Goal: Information Seeking & Learning: Learn about a topic

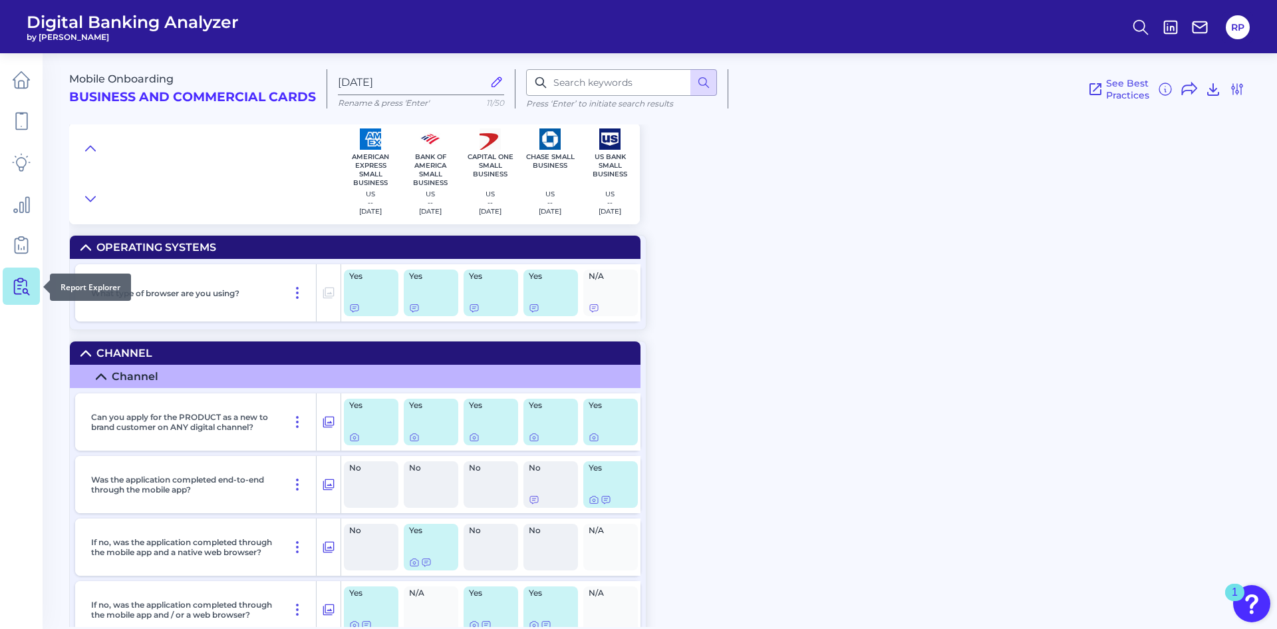
click at [25, 297] on link at bounding box center [21, 285] width 37 height 37
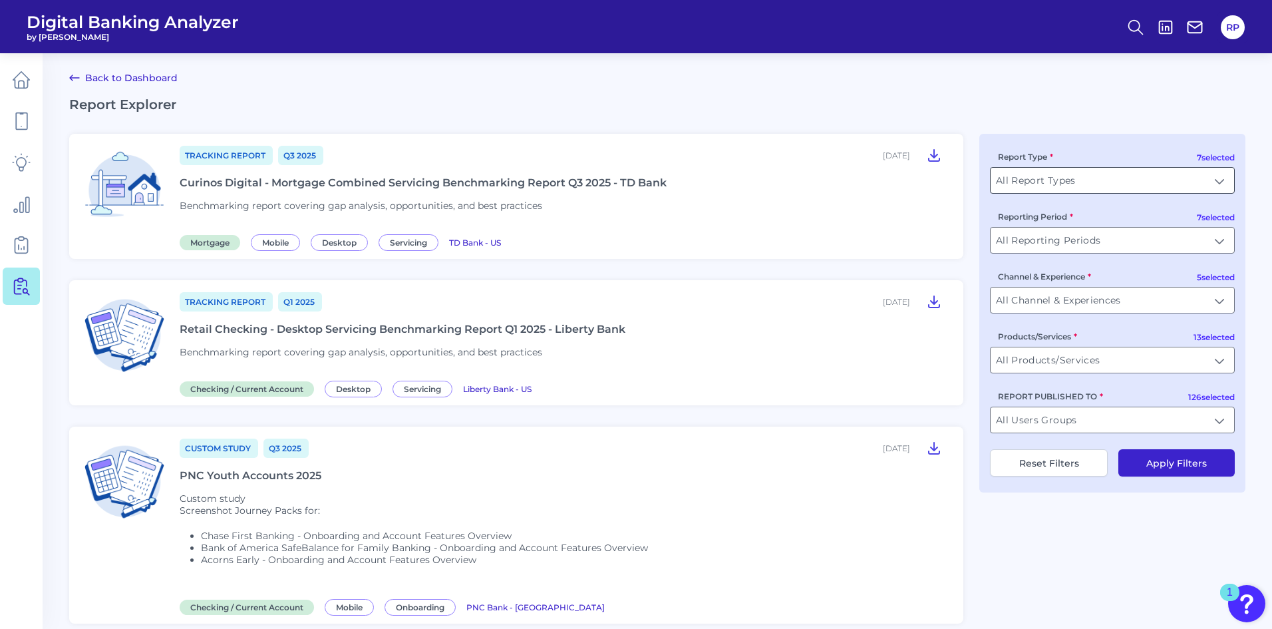
click at [1233, 183] on input "All Report Types" at bounding box center [1111, 180] width 243 height 25
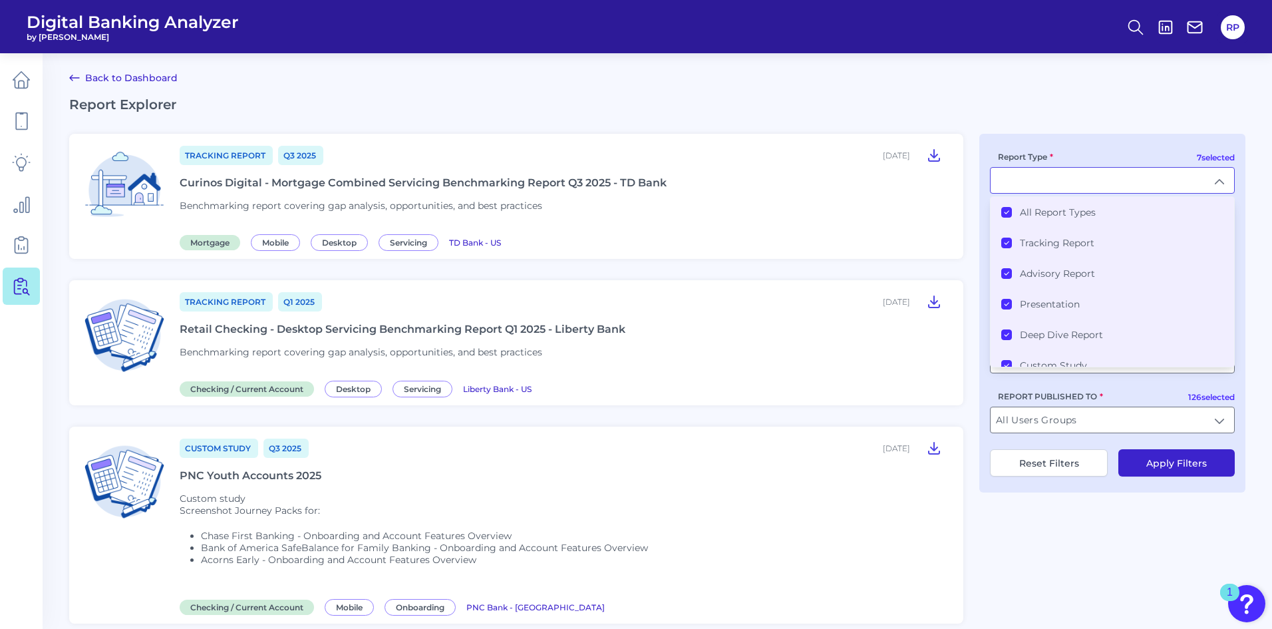
type input "All Report Types"
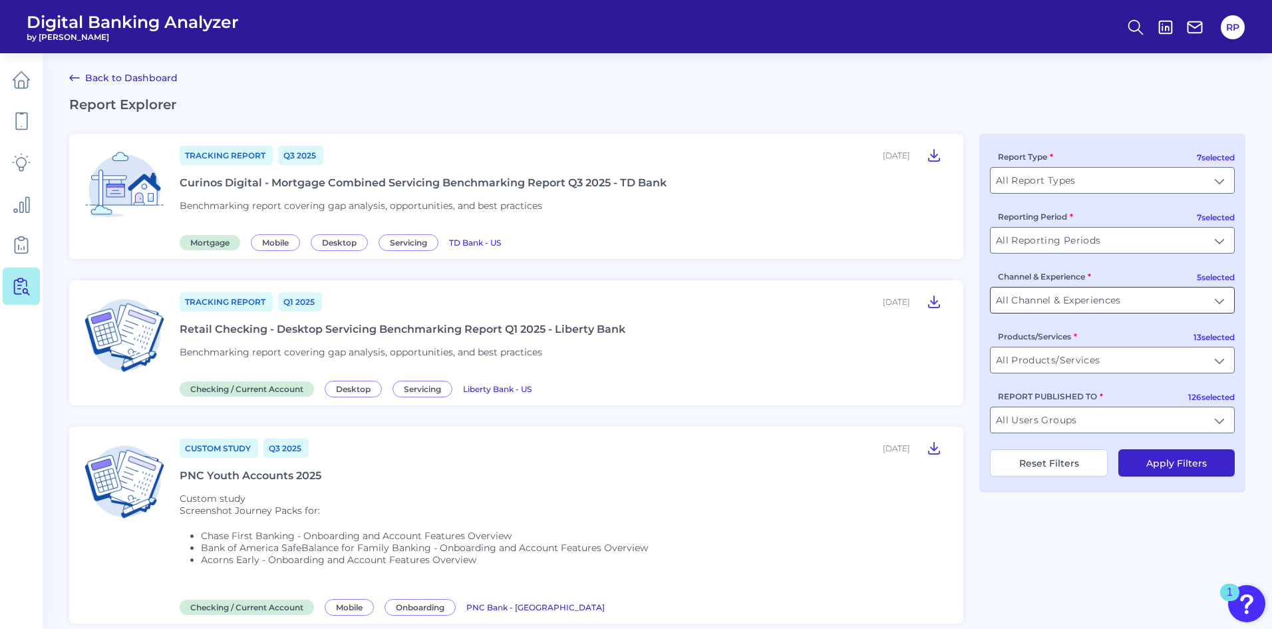
click at [1227, 297] on input "All Channel & Experiences" at bounding box center [1111, 299] width 243 height 25
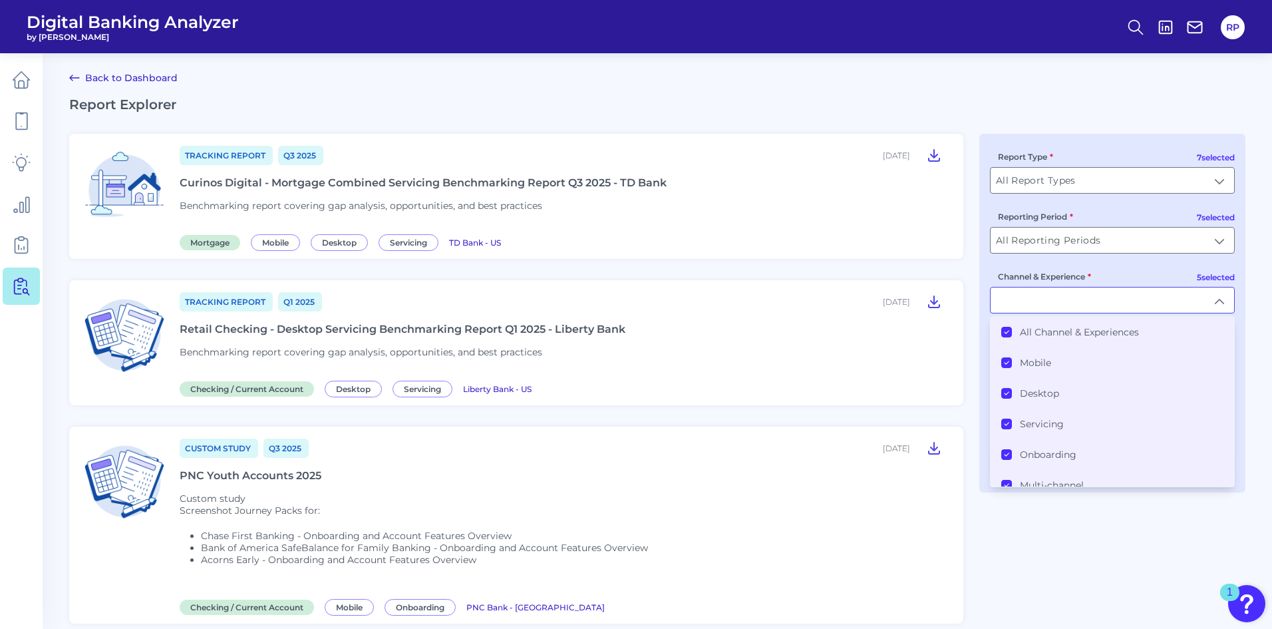
type input "All Channel & Experiences"
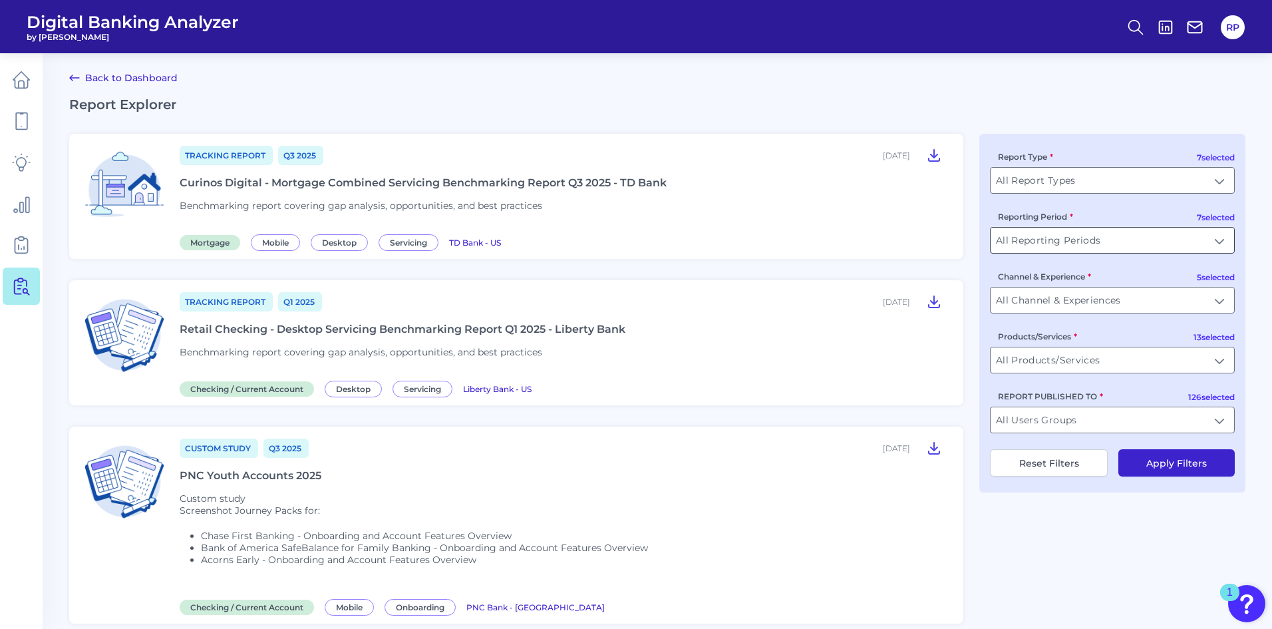
click at [1209, 232] on input "All Reporting Periods" at bounding box center [1111, 239] width 243 height 25
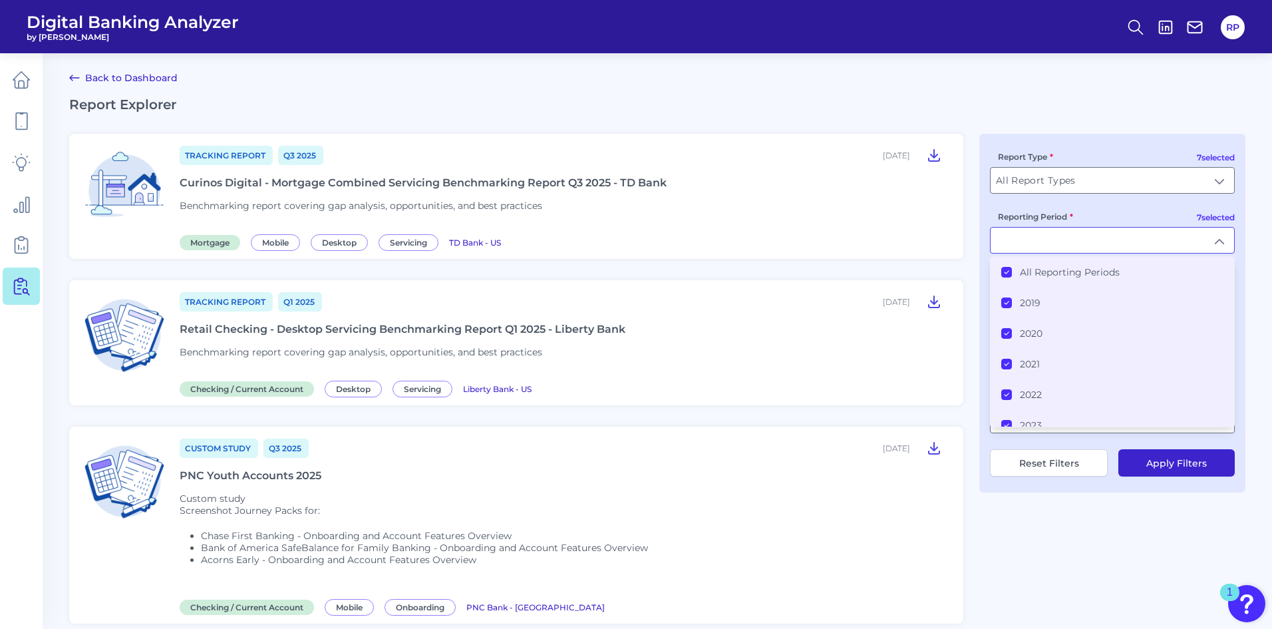
type input "All Reporting Periods"
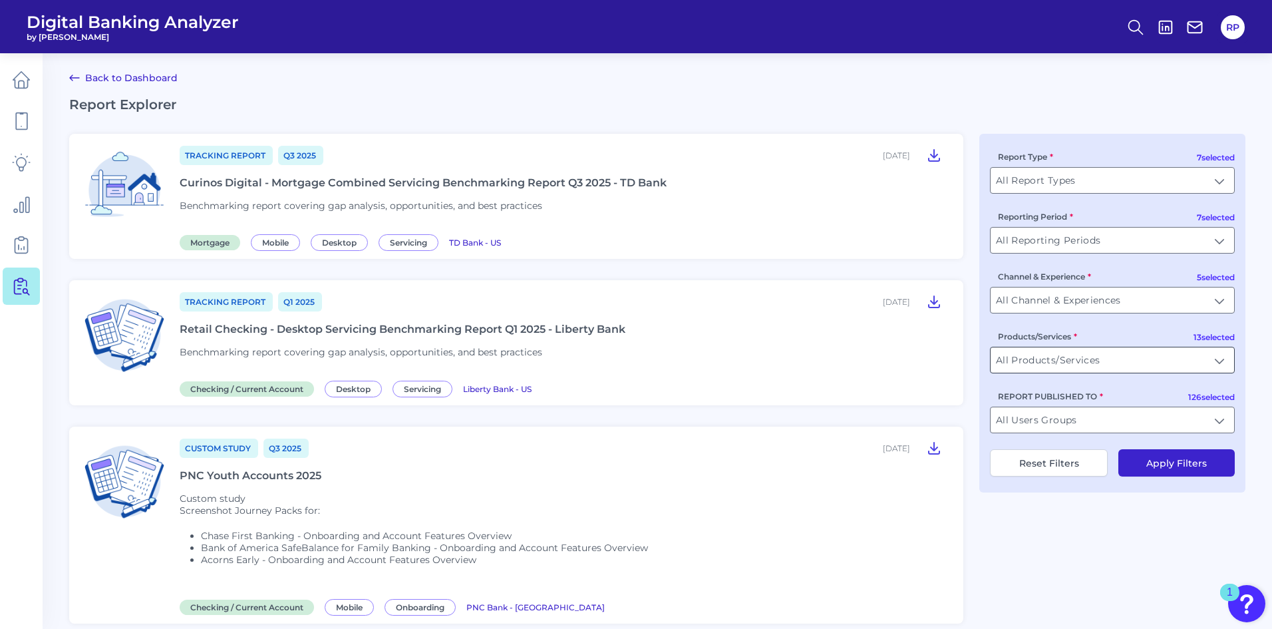
scroll to position [550, 0]
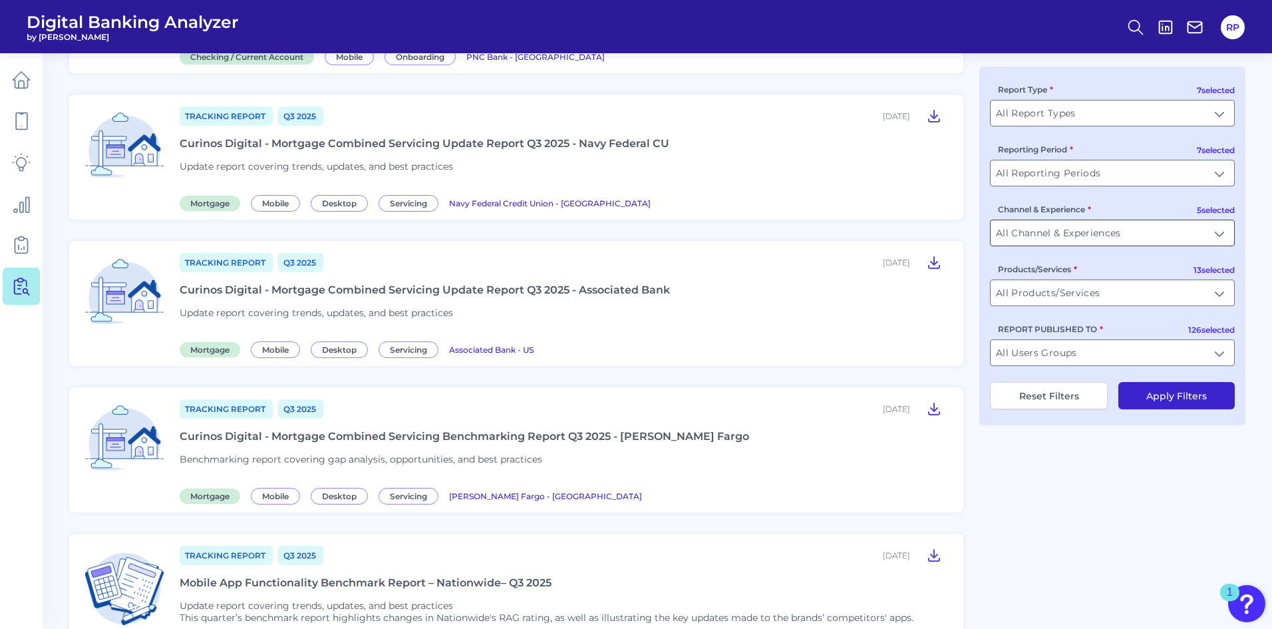
click at [1218, 231] on input "All Channel & Experiences" at bounding box center [1111, 232] width 243 height 25
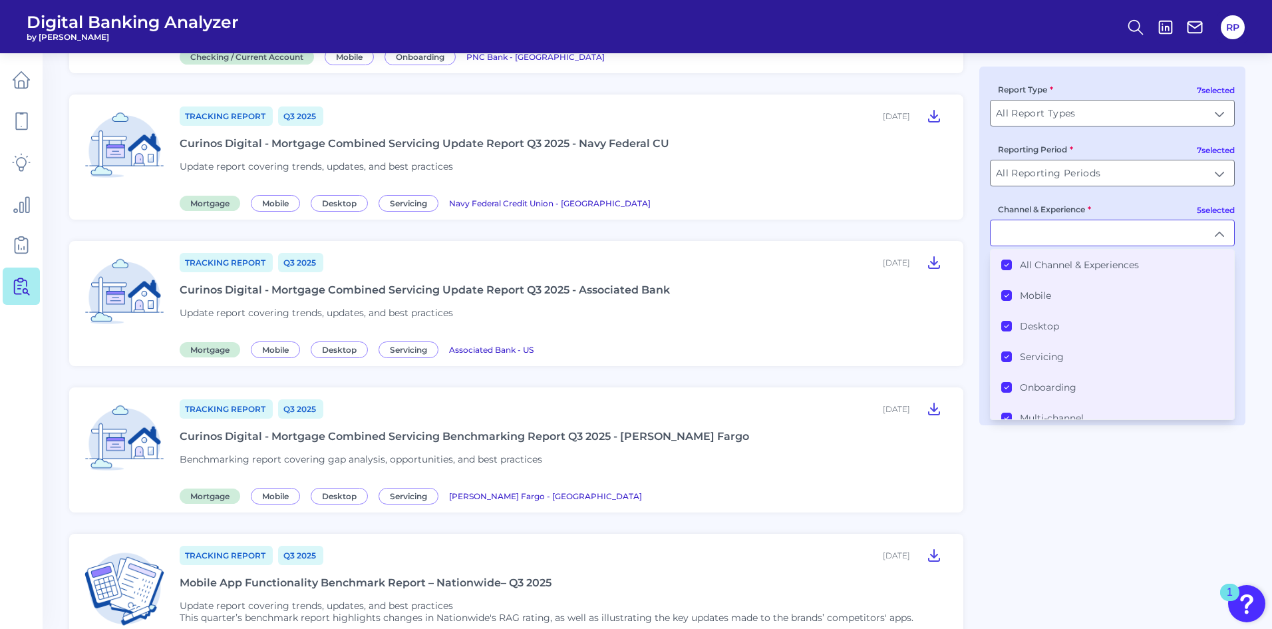
click at [1048, 384] on label "Onboarding" at bounding box center [1048, 387] width 57 height 12
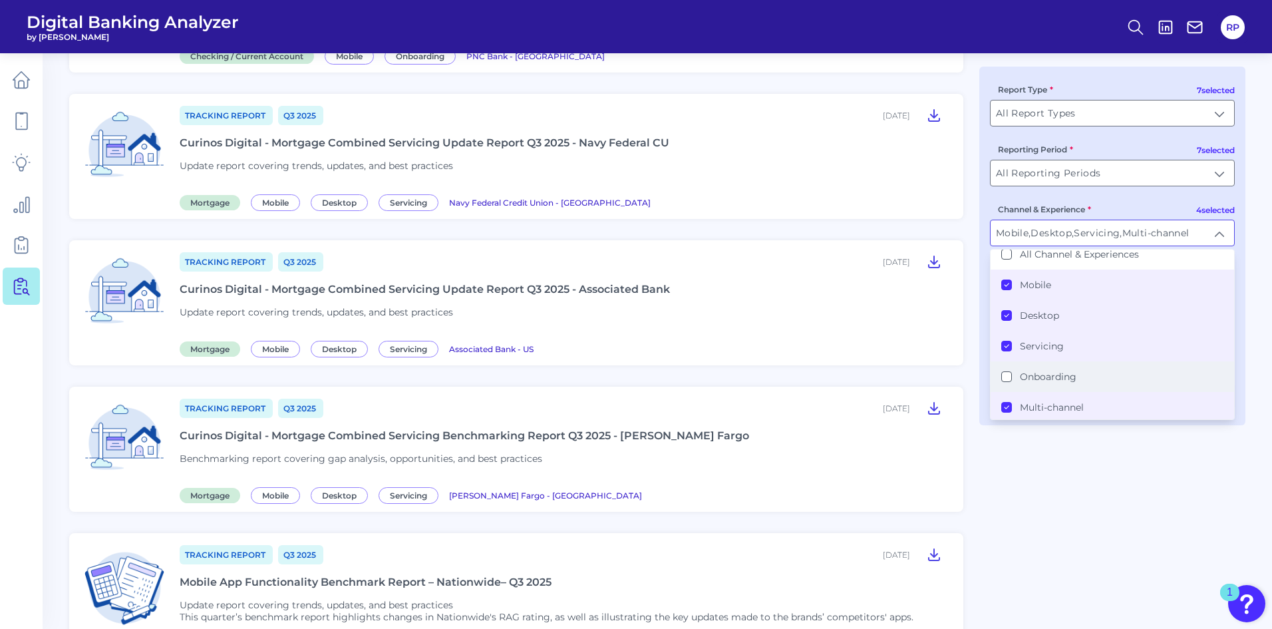
scroll to position [14, 0]
click at [1049, 409] on label "Multi-channel" at bounding box center [1052, 404] width 64 height 12
type input "Mobile, Desktop, Servicing"
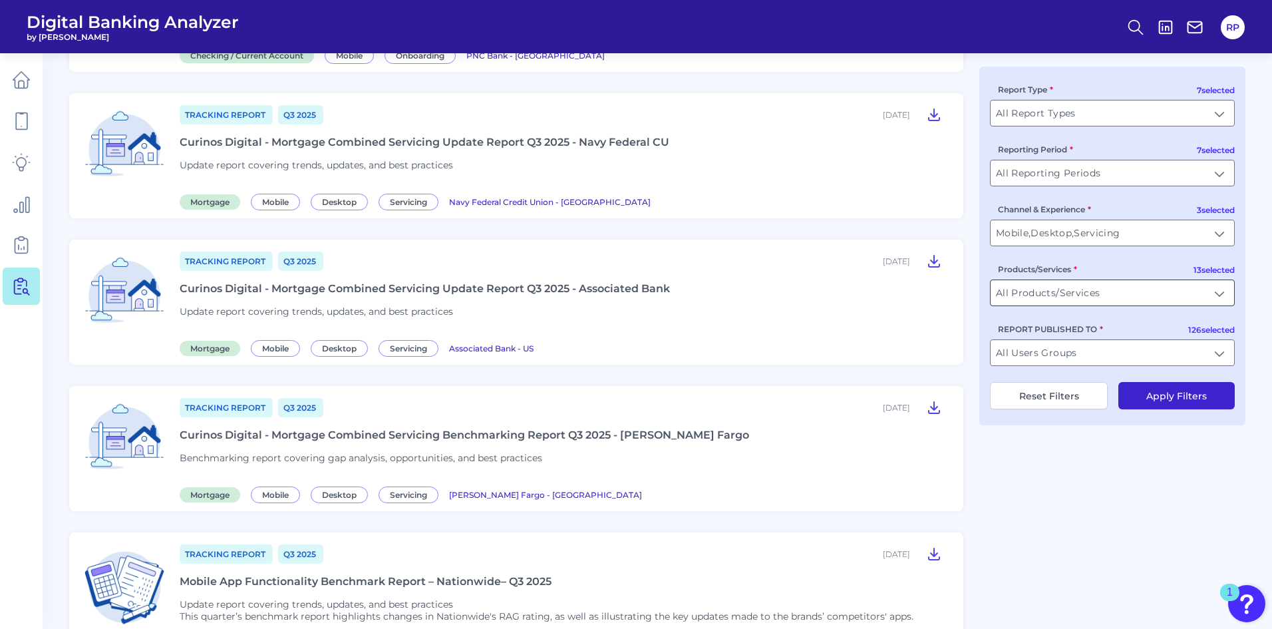
click at [1135, 292] on input "All Products/Services" at bounding box center [1111, 292] width 243 height 25
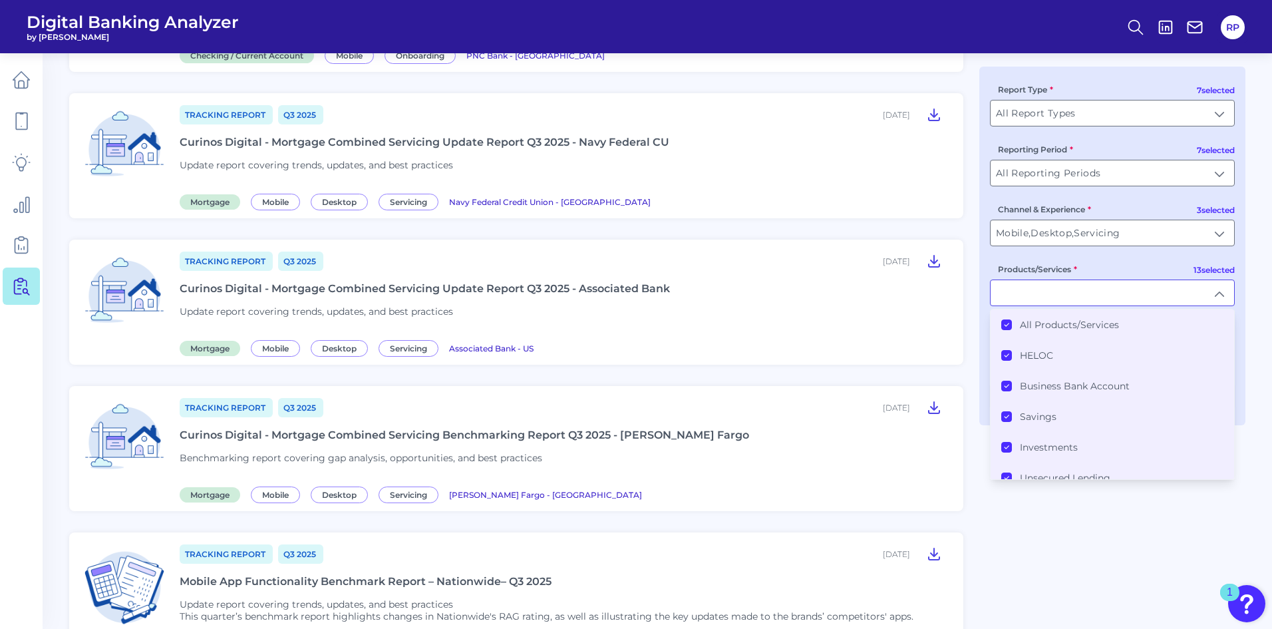
click at [1084, 328] on label "All Products/Services" at bounding box center [1069, 325] width 99 height 12
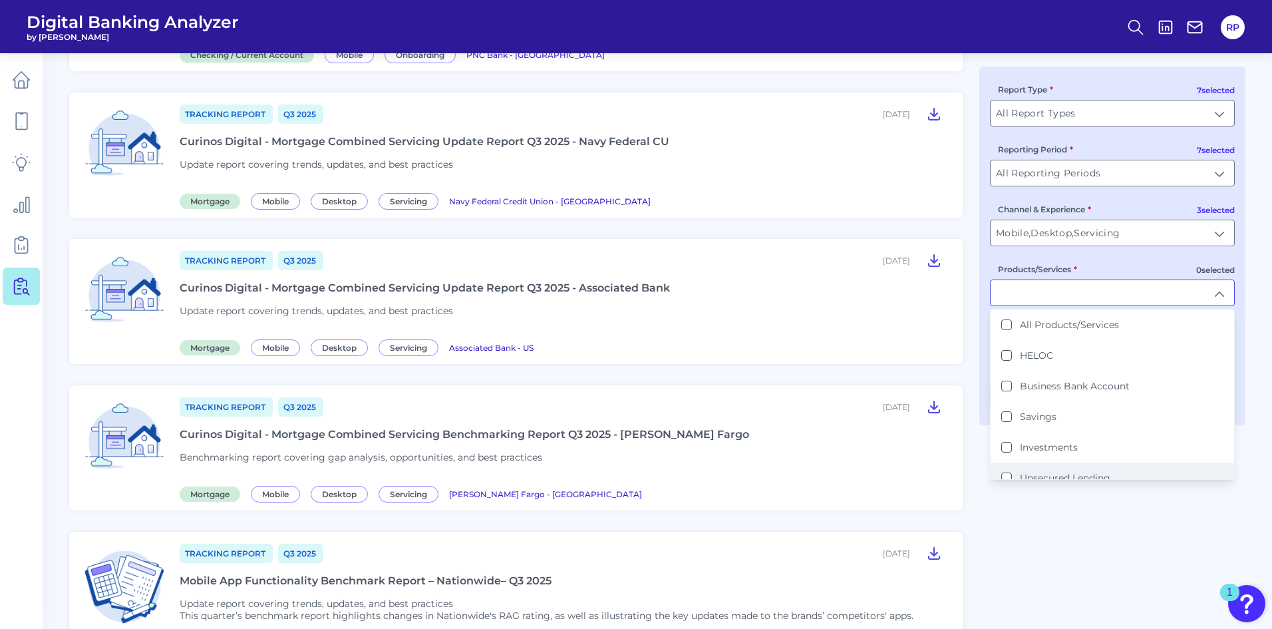
scroll to position [67, 0]
click at [1056, 375] on label "Investments" at bounding box center [1049, 381] width 58 height 12
type input "Investments"
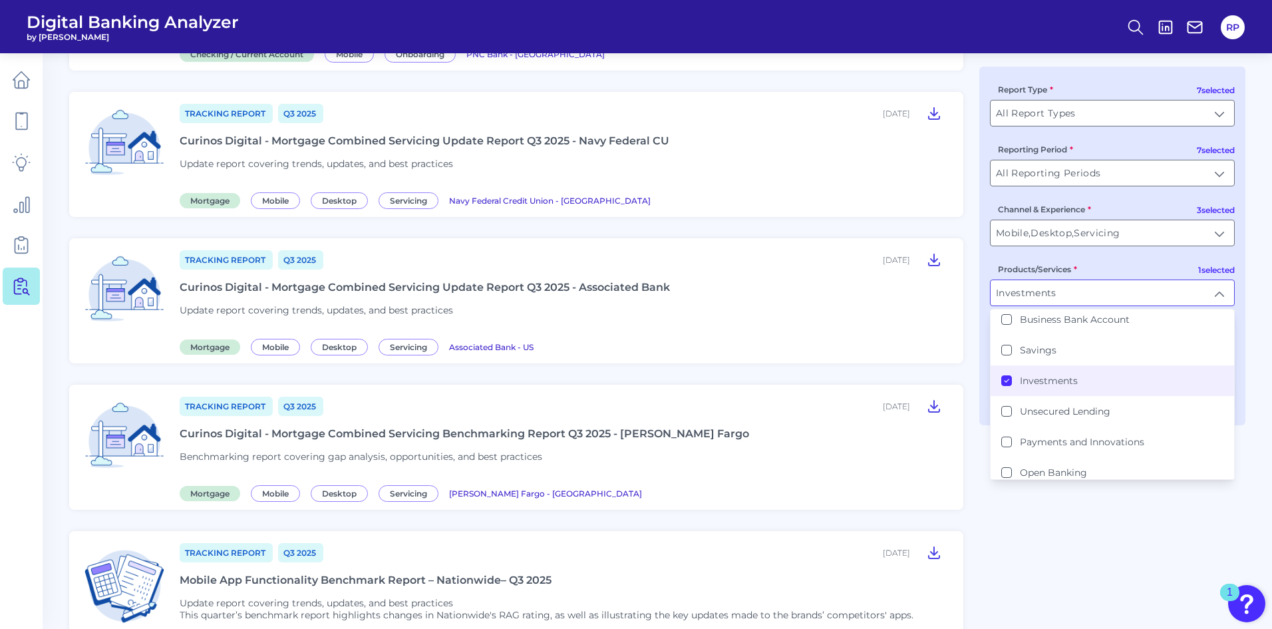
click at [1070, 494] on div "Tracking Report Q3 [DATE], 2025 Curinos Digital - Mortgage Combined Servicing B…" at bounding box center [657, 640] width 1176 height 2119
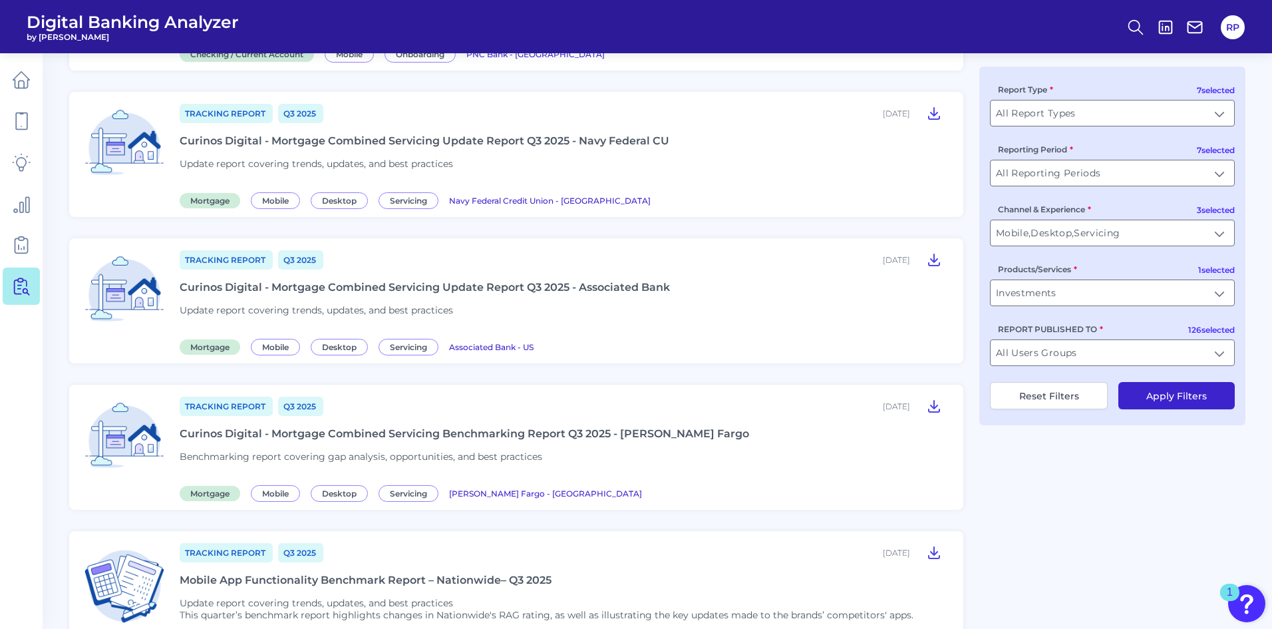
click at [1141, 396] on button "Apply Filters" at bounding box center [1176, 395] width 116 height 27
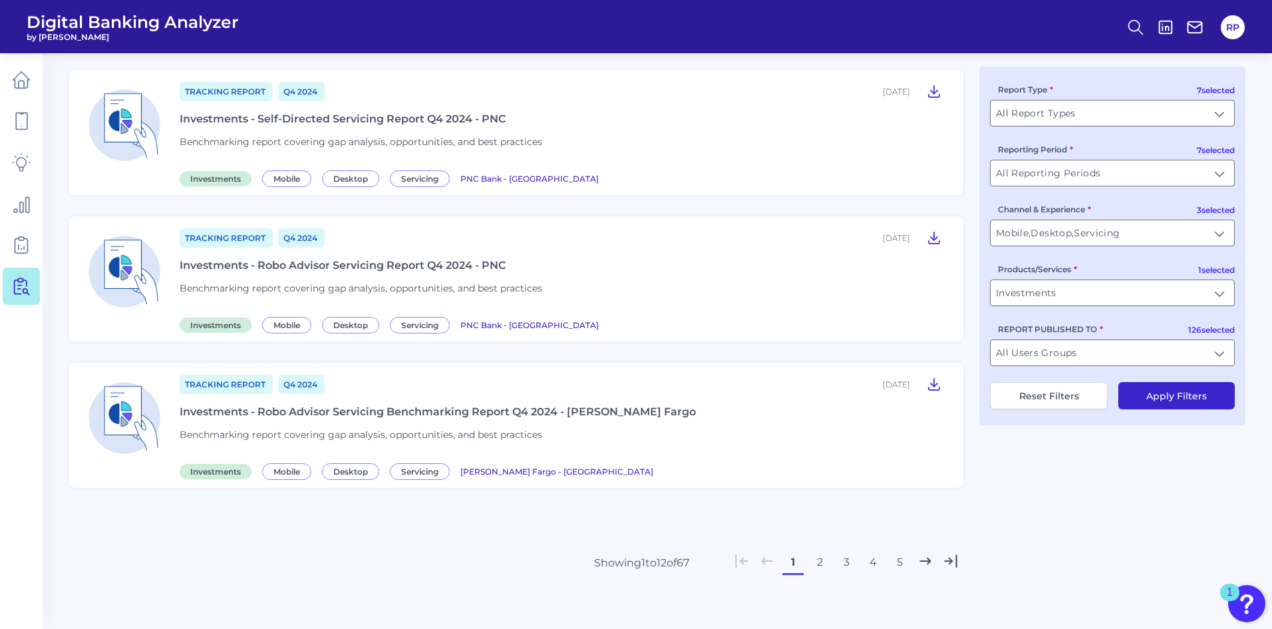
scroll to position [1413, 0]
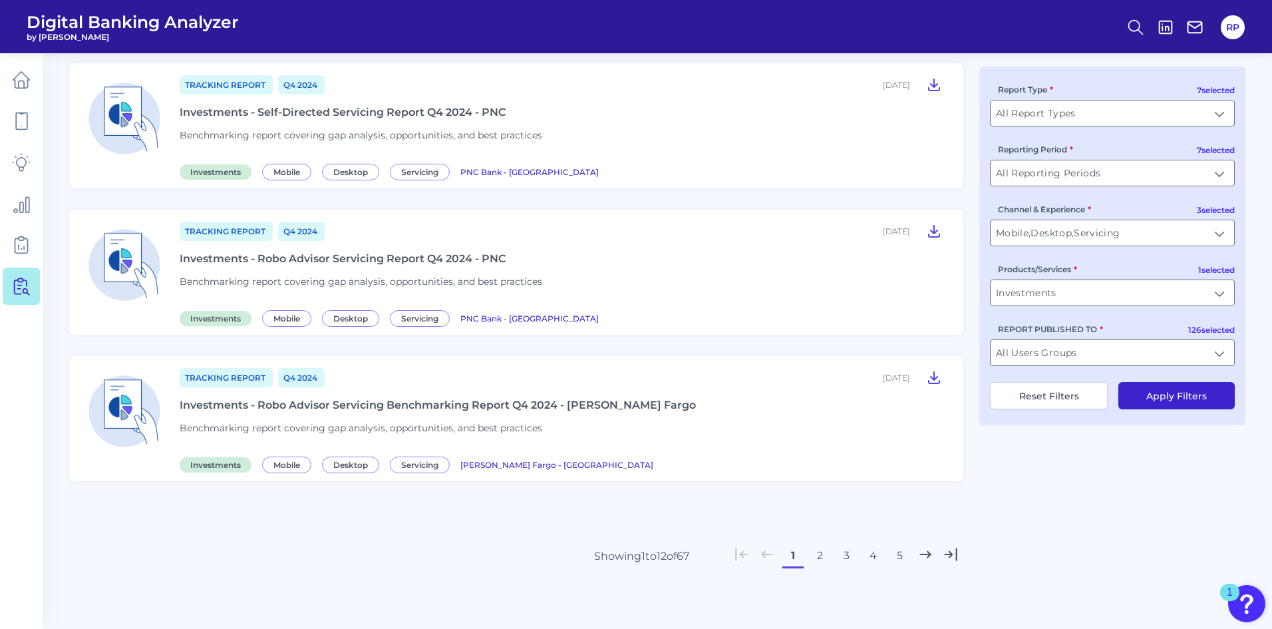
click at [818, 556] on button "2" at bounding box center [819, 555] width 21 height 21
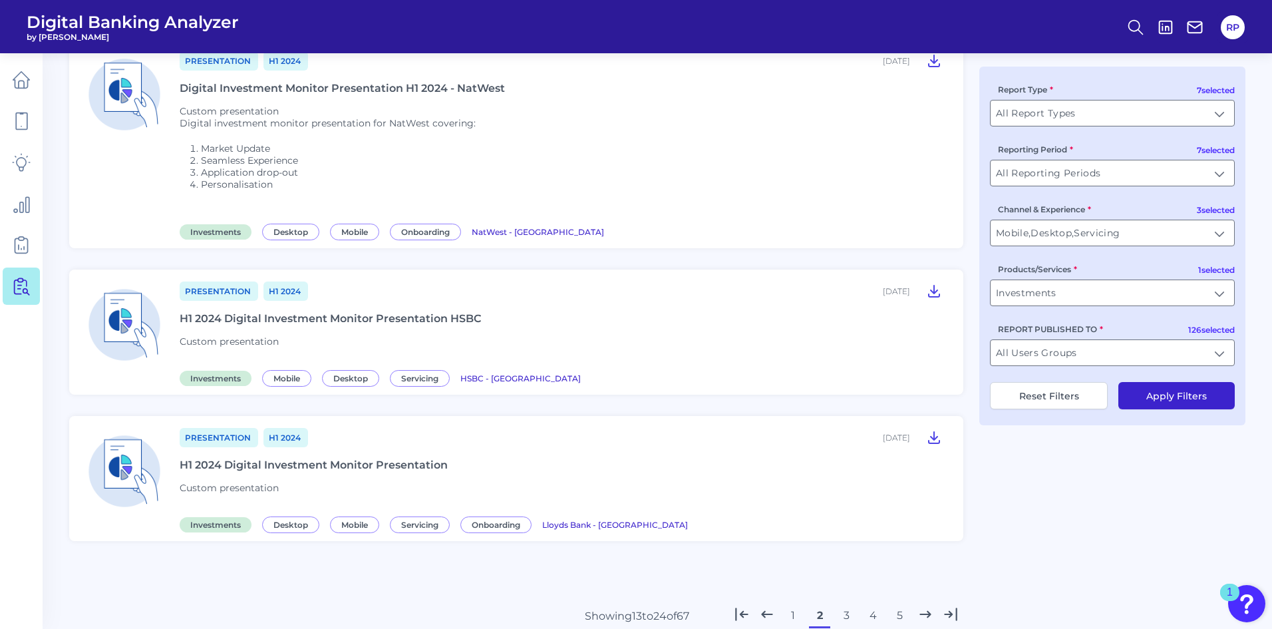
scroll to position [1522, 0]
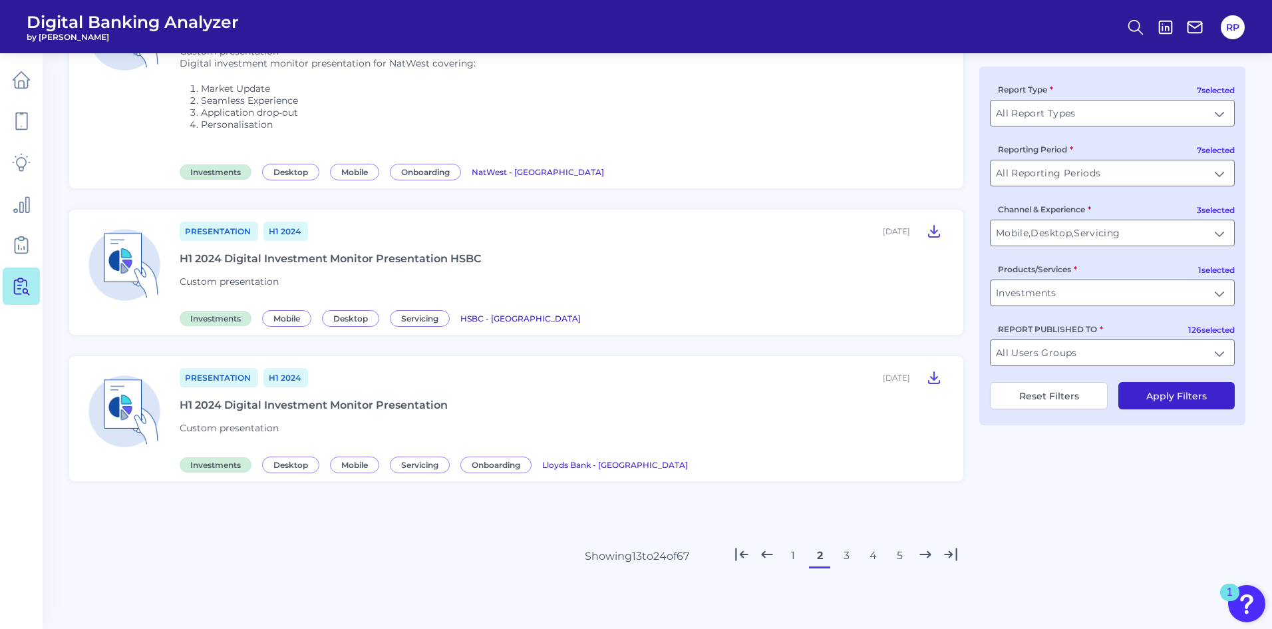
click at [792, 553] on button "1" at bounding box center [792, 555] width 21 height 21
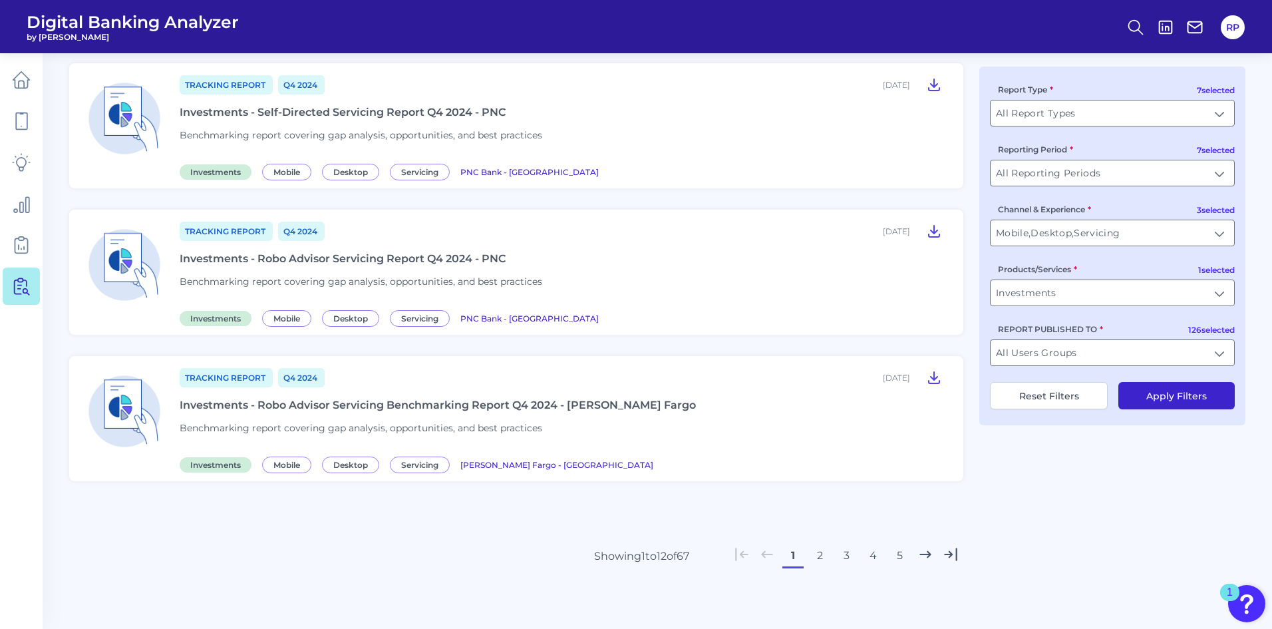
scroll to position [1413, 0]
click at [933, 88] on icon at bounding box center [934, 84] width 16 height 16
